Goal: Transaction & Acquisition: Purchase product/service

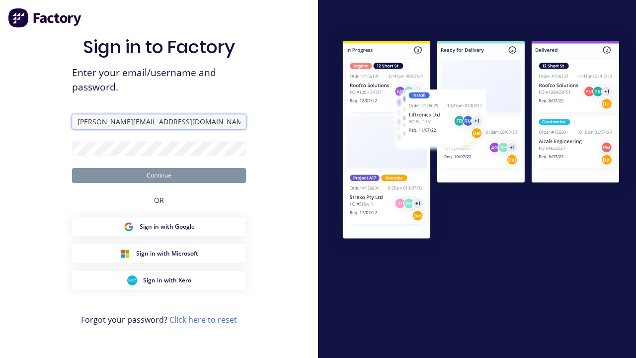
type input "[PERSON_NAME][EMAIL_ADDRESS][DOMAIN_NAME]"
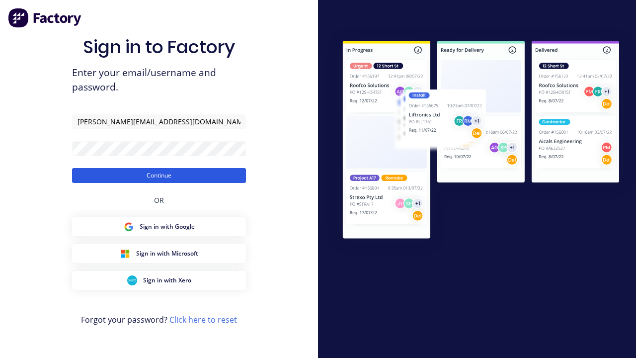
click at [159, 175] on button "Continue" at bounding box center [159, 175] width 174 height 15
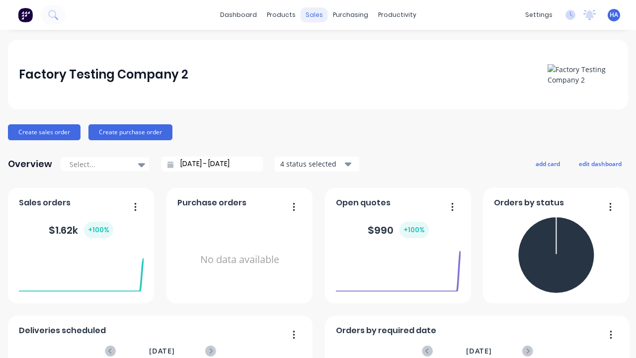
click at [314, 15] on div "sales" at bounding box center [314, 14] width 27 height 15
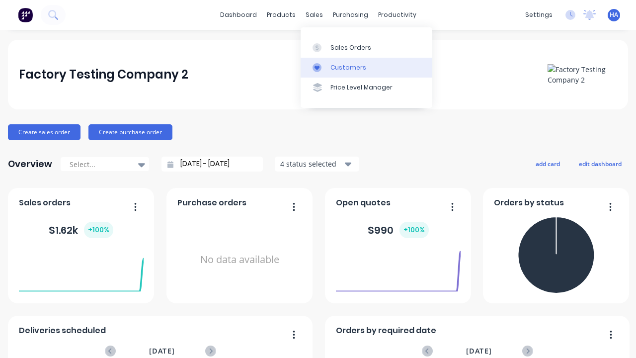
click at [366, 67] on link "Customers" at bounding box center [367, 68] width 132 height 20
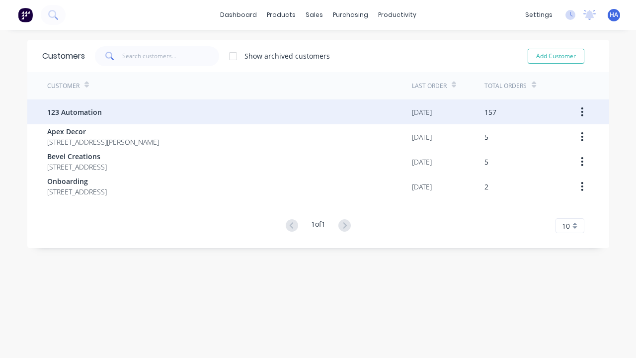
click at [74, 112] on span "123 Automation" at bounding box center [74, 112] width 55 height 10
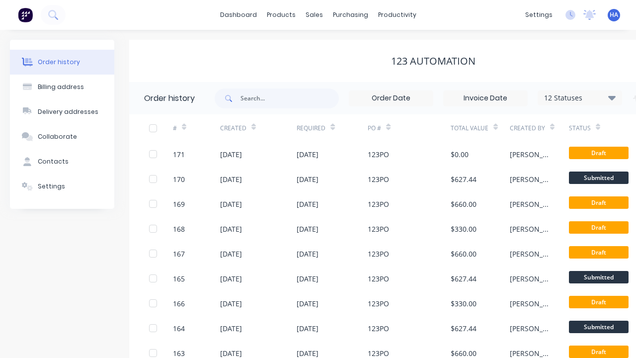
scroll to position [0, 101]
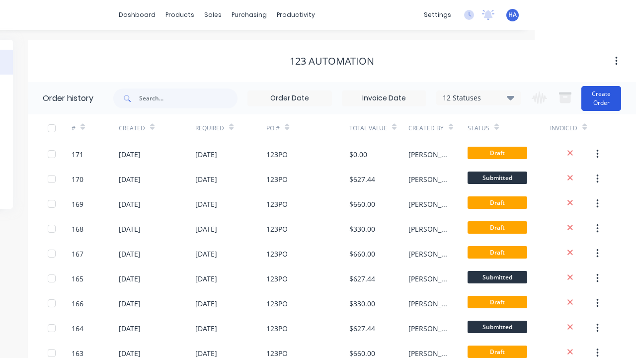
click at [602, 98] on button "Create Order" at bounding box center [602, 98] width 40 height 25
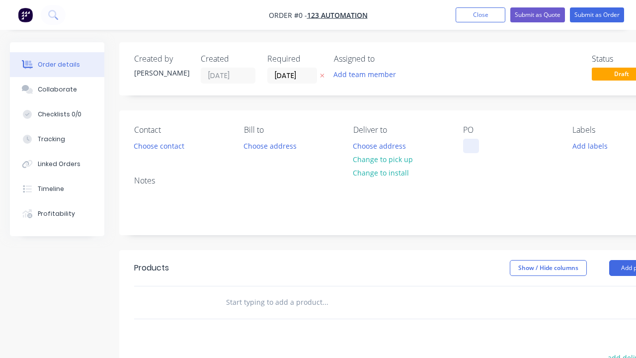
click at [471, 146] on div at bounding box center [471, 146] width 16 height 14
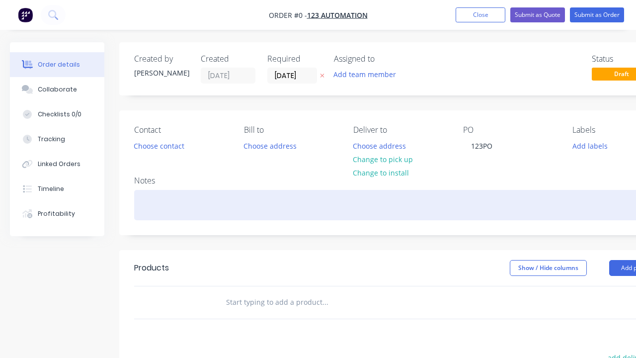
click at [370, 205] on div "Order details Collaborate Checklists 0/0 Tracking Linked Orders Timeline Profit…" at bounding box center [346, 307] width 692 height 531
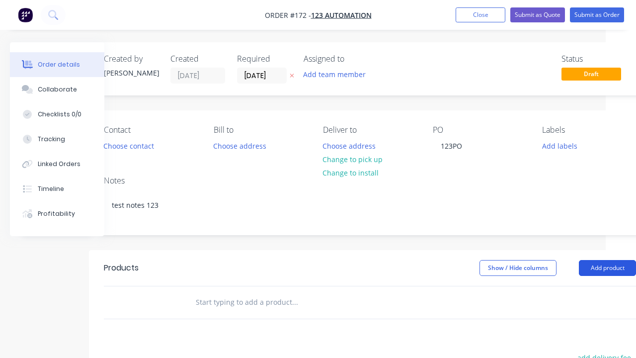
click at [608, 268] on button "Add product" at bounding box center [607, 268] width 57 height 16
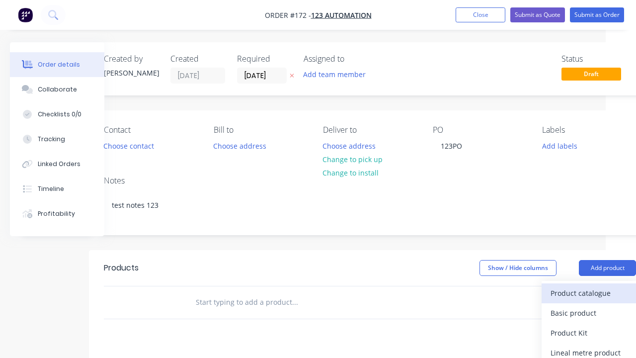
click at [589, 293] on div "Product catalogue" at bounding box center [589, 293] width 77 height 14
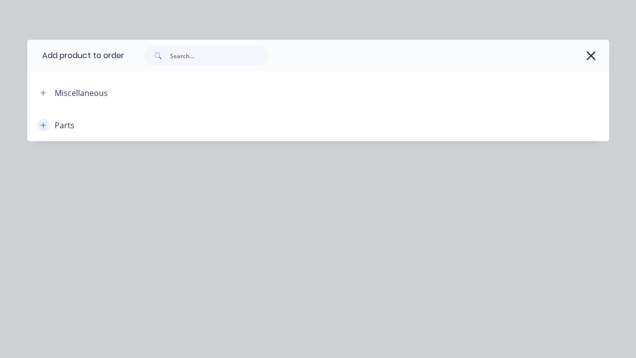
click at [43, 125] on icon "button" at bounding box center [42, 124] width 5 height 5
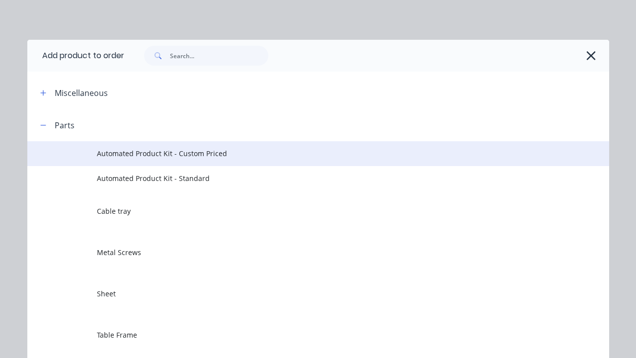
click at [302, 153] on span "Automated Product Kit - Custom Priced" at bounding box center [302, 153] width 410 height 10
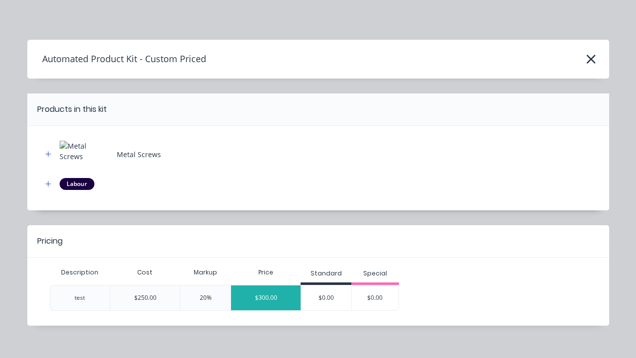
click at [266, 297] on div "$300.00" at bounding box center [266, 297] width 70 height 25
